Goal: Task Accomplishment & Management: Use online tool/utility

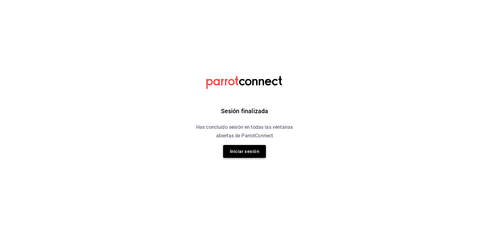
click at [257, 155] on button "Iniciar sesión" at bounding box center [244, 151] width 43 height 13
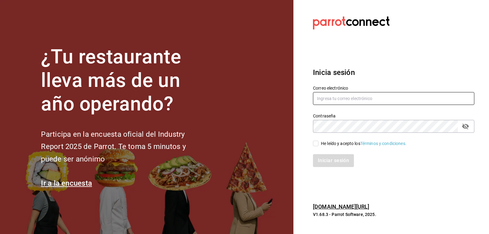
type input "[EMAIL_ADDRESS][DOMAIN_NAME]"
click at [316, 145] on input "He leído y acepto los Términos y condiciones." at bounding box center [316, 144] width 6 height 6
checkbox input "true"
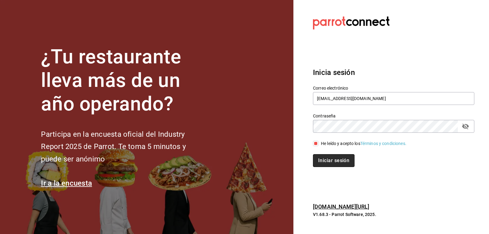
click at [321, 164] on button "Iniciar sesión" at bounding box center [334, 160] width 42 height 13
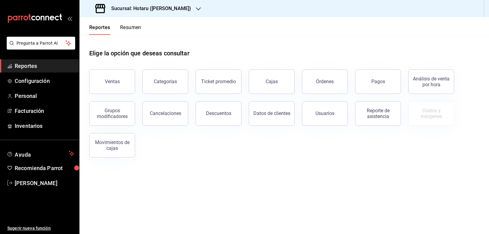
click at [123, 5] on h3 "Sucursal: Hotaru (Valle)" at bounding box center [148, 8] width 85 height 7
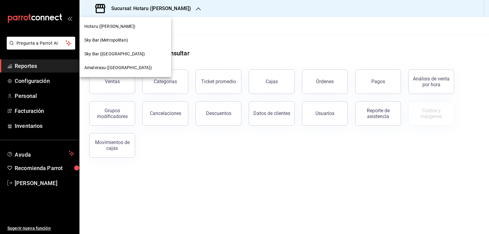
click at [134, 69] on span "Amaterasu (Metropolitan)" at bounding box center [118, 67] width 68 height 6
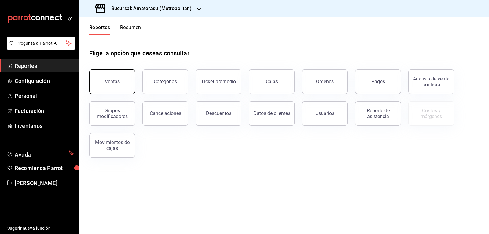
click at [98, 77] on button "Ventas" at bounding box center [112, 81] width 46 height 24
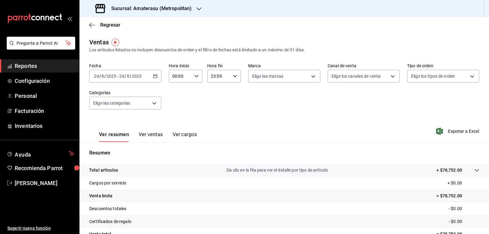
click at [191, 79] on div "00:00 Hora inicio" at bounding box center [186, 76] width 34 height 13
click at [171, 102] on button "05" at bounding box center [176, 104] width 14 height 12
type input "05:00"
click at [240, 93] on div at bounding box center [244, 117] width 489 height 234
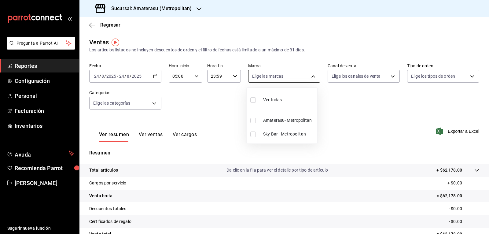
click at [258, 81] on body "Pregunta a Parrot AI Reportes Configuración Personal Facturación Inventarios Ay…" at bounding box center [244, 117] width 489 height 234
click at [253, 122] on input "checkbox" at bounding box center [253, 121] width 6 height 6
checkbox input "true"
type input "e4cd7fcb-d45b-43ae-a99f-ad4ccfcd9032"
click at [211, 113] on div at bounding box center [244, 117] width 489 height 234
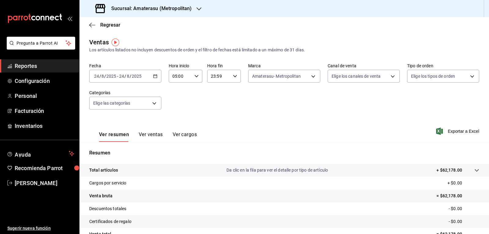
click at [211, 113] on div "Fecha 2025-08-24 24 / 8 / 2025 - 2025-08-24 24 / 8 / 2025 Hora inicio 05:00 Hor…" at bounding box center [284, 90] width 390 height 54
click at [268, 74] on body "Pregunta a Parrot AI Reportes Configuración Personal Facturación Inventarios Ay…" at bounding box center [244, 117] width 489 height 234
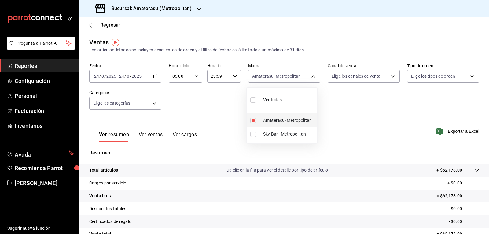
click at [253, 122] on input "checkbox" at bounding box center [253, 121] width 6 height 6
checkbox input "false"
click at [254, 135] on input "checkbox" at bounding box center [253, 134] width 6 height 6
checkbox input "true"
type input "f3afaab8-8c3d-4e49-a299-af9bdf6027b2"
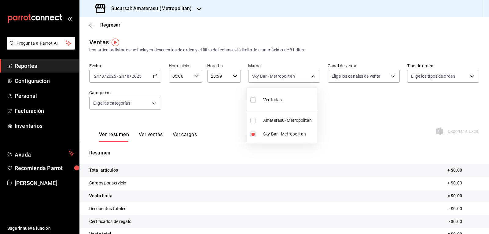
click at [346, 106] on div at bounding box center [244, 117] width 489 height 234
click at [292, 78] on body "Pregunta a Parrot AI Reportes Configuración Personal Facturación Inventarios Ay…" at bounding box center [244, 117] width 489 height 234
click at [253, 135] on input "checkbox" at bounding box center [253, 134] width 6 height 6
checkbox input "false"
click at [252, 133] on input "checkbox" at bounding box center [253, 134] width 6 height 6
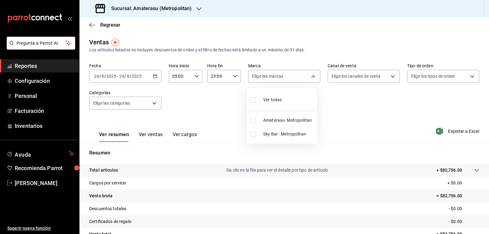
checkbox input "true"
type input "f3afaab8-8c3d-4e49-a299-af9bdf6027b2"
click at [328, 113] on div at bounding box center [244, 117] width 489 height 234
click at [328, 113] on div "Fecha 2025-08-24 24 / 8 / 2025 - 2025-08-24 24 / 8 / 2025 Hora inicio 05:00 Hor…" at bounding box center [284, 90] width 390 height 54
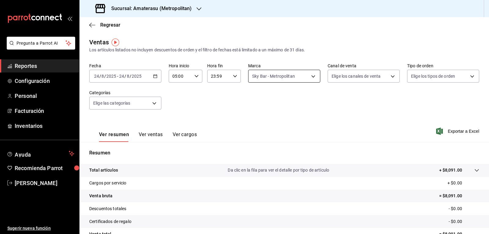
click at [258, 78] on body "Pregunta a Parrot AI Reportes Configuración Personal Facturación Inventarios Ay…" at bounding box center [244, 117] width 489 height 234
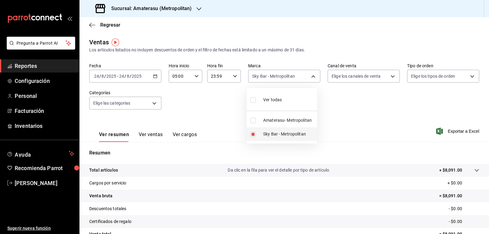
click at [255, 132] on input "checkbox" at bounding box center [253, 134] width 6 height 6
checkbox input "false"
click at [250, 120] on input "checkbox" at bounding box center [253, 121] width 6 height 6
checkbox input "true"
type input "e4cd7fcb-d45b-43ae-a99f-ad4ccfcd9032"
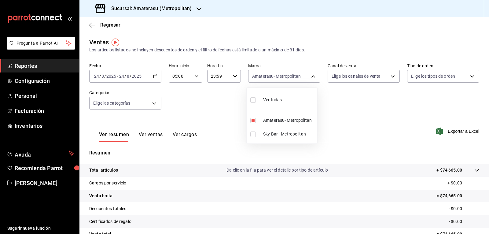
click at [351, 120] on div at bounding box center [244, 117] width 489 height 234
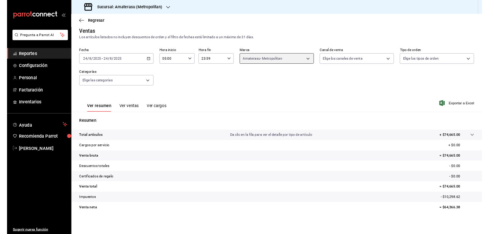
scroll to position [4, 0]
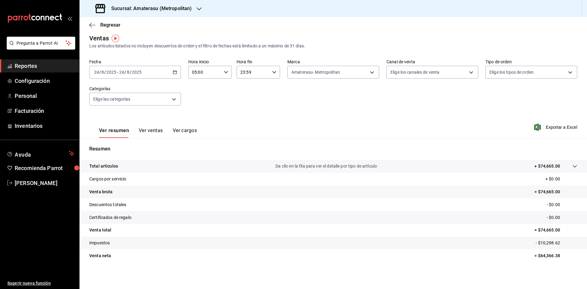
click at [330, 153] on div "Resumen Total artículos Da clic en la fila para ver el detalle por tipo de artí…" at bounding box center [332, 207] width 507 height 124
